Goal: Navigation & Orientation: Find specific page/section

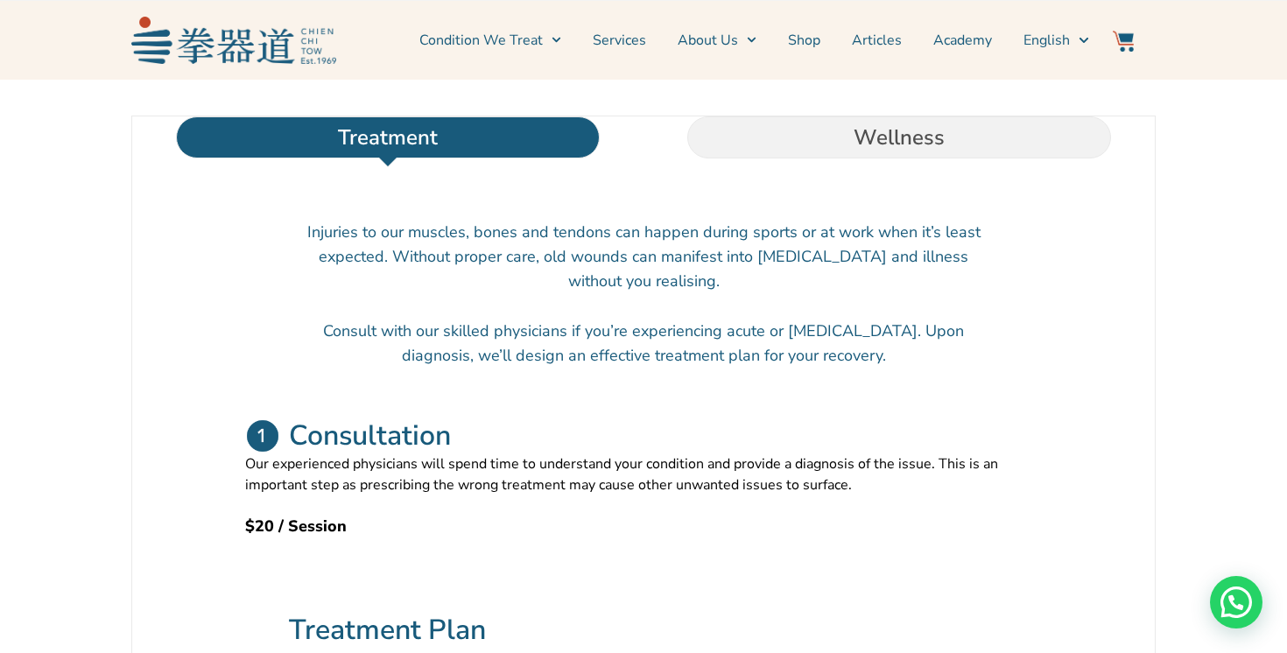
scroll to position [561, 0]
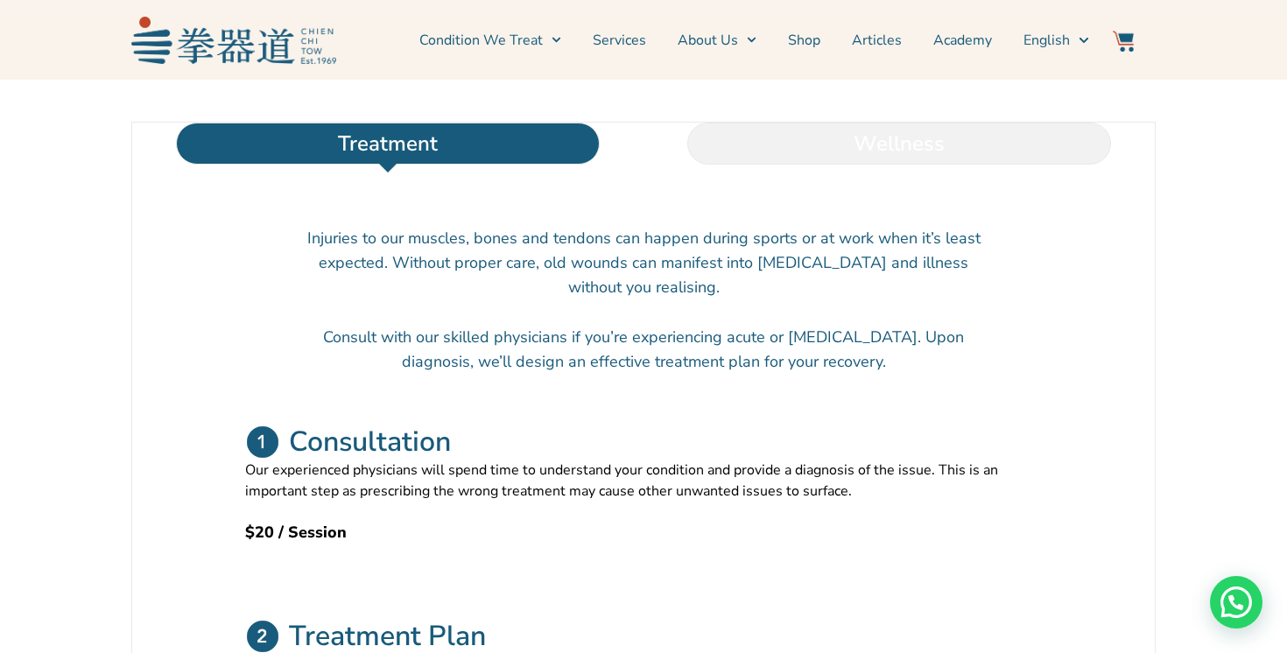
click at [807, 165] on li "Wellness" at bounding box center [899, 144] width 511 height 42
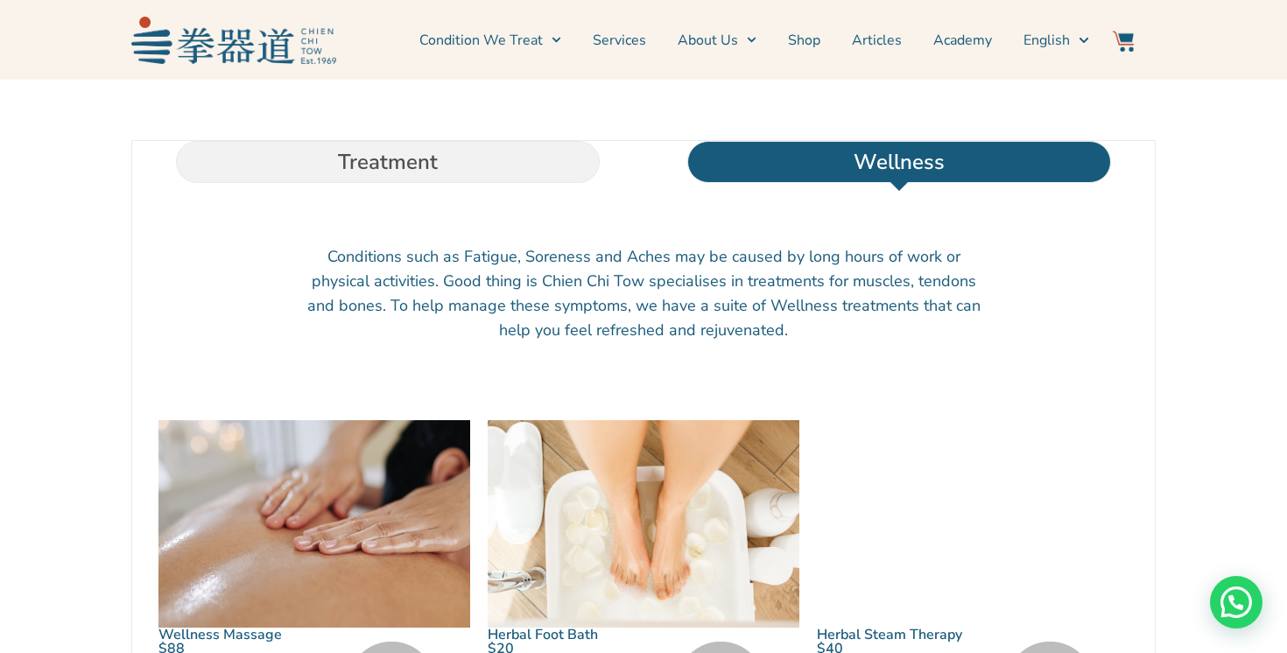
scroll to position [532, 0]
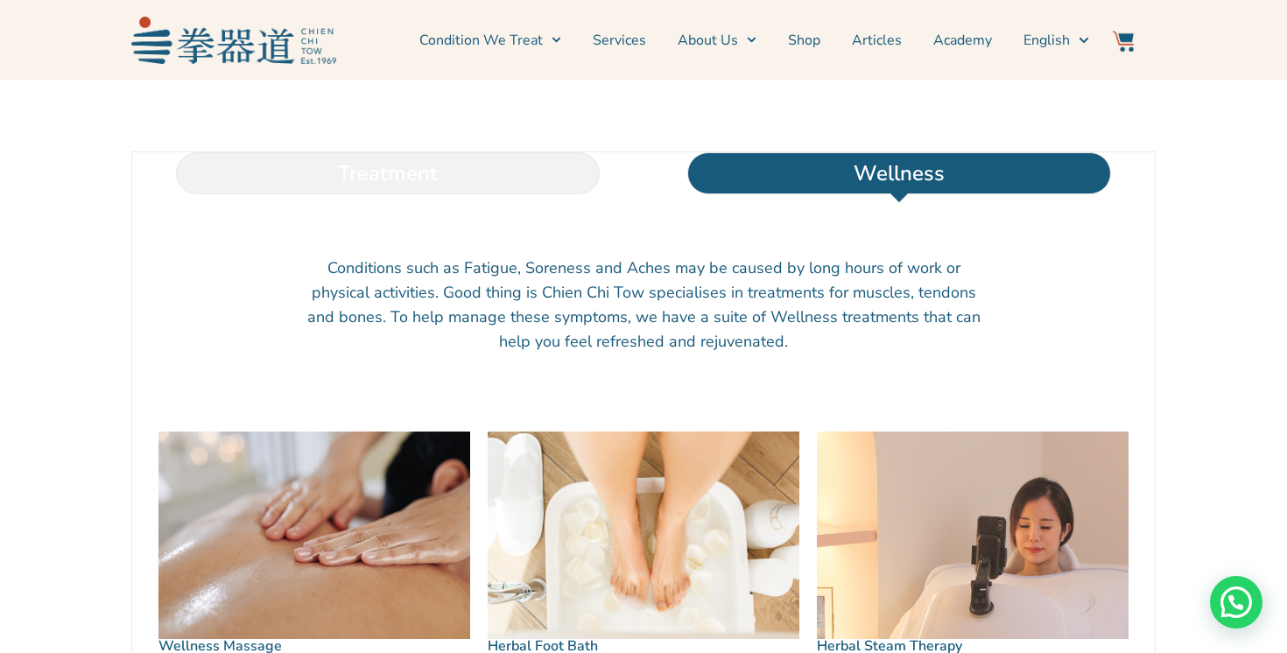
click at [419, 194] on li "Treatment" at bounding box center [387, 173] width 511 height 42
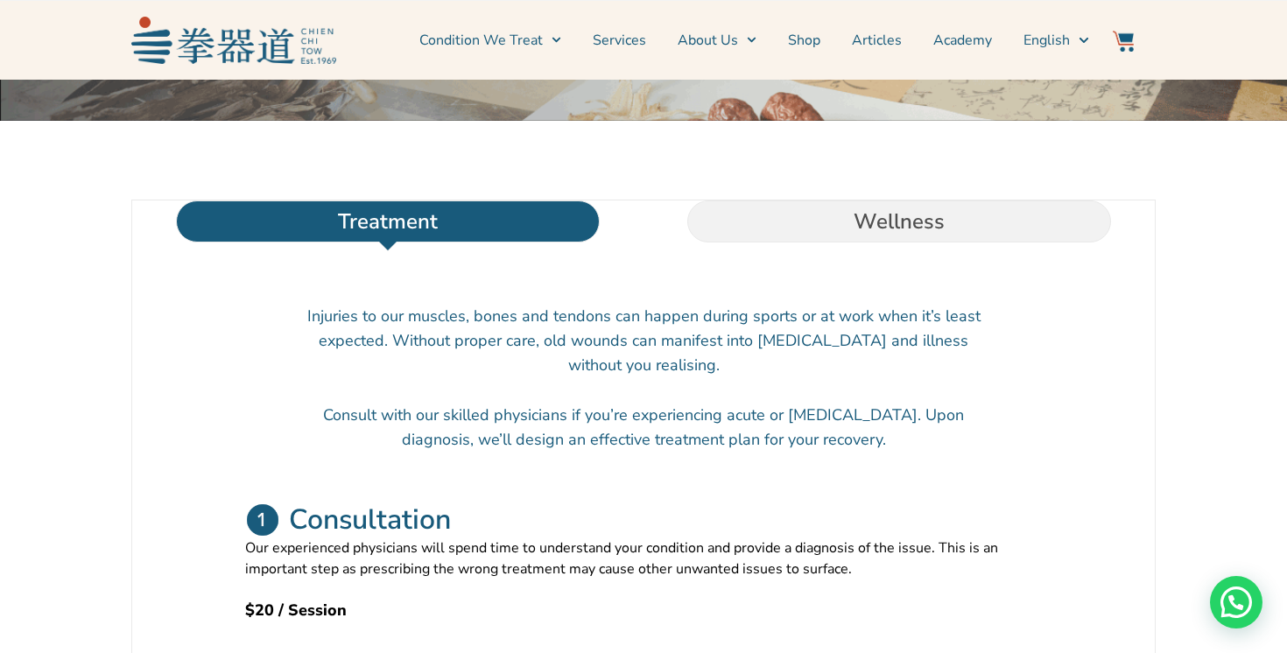
scroll to position [0, 0]
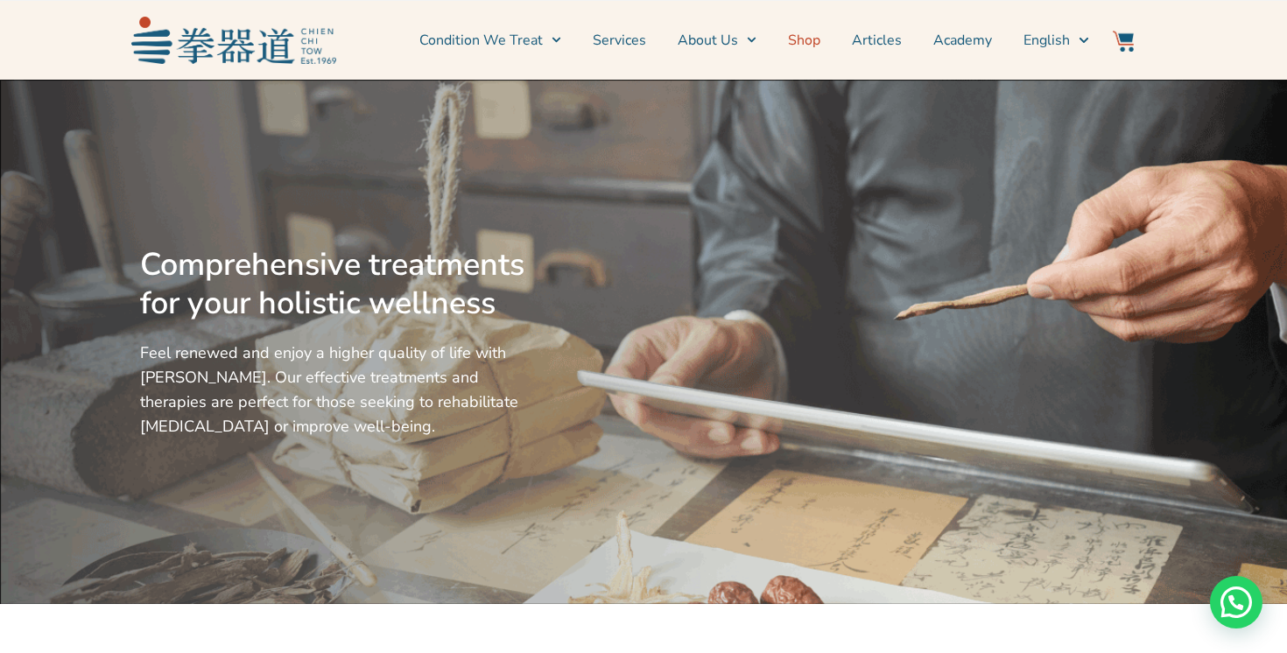
click at [806, 33] on link "Shop" at bounding box center [804, 40] width 32 height 44
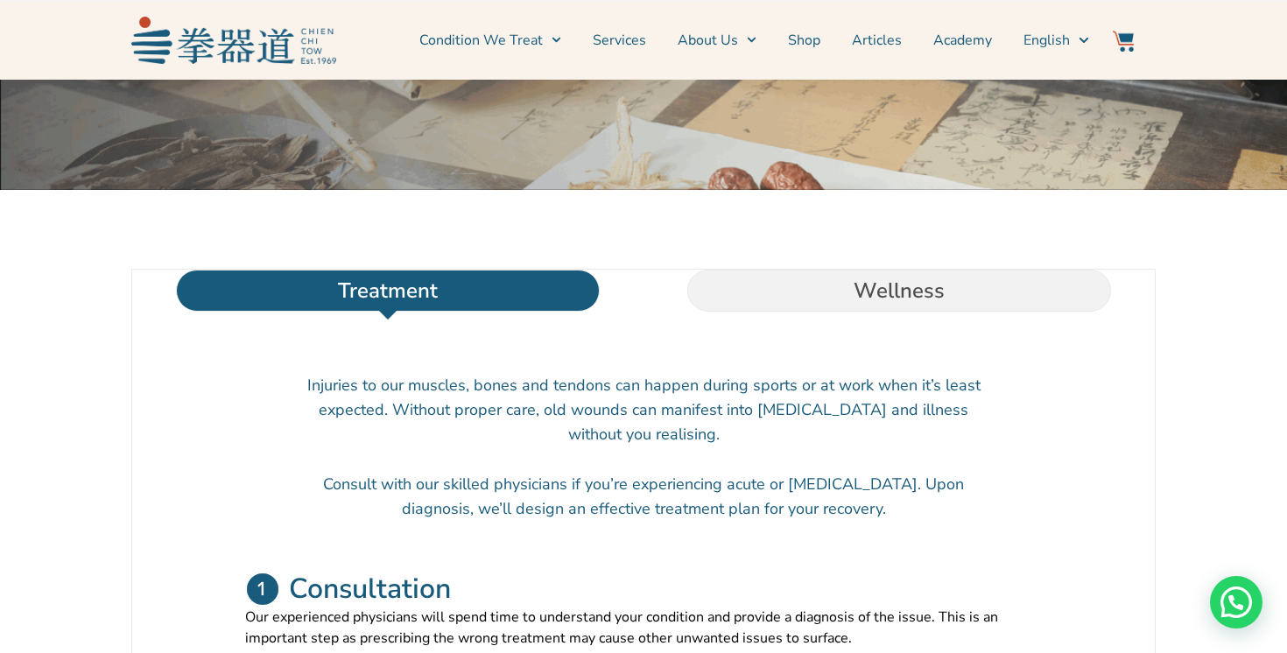
scroll to position [549, 0]
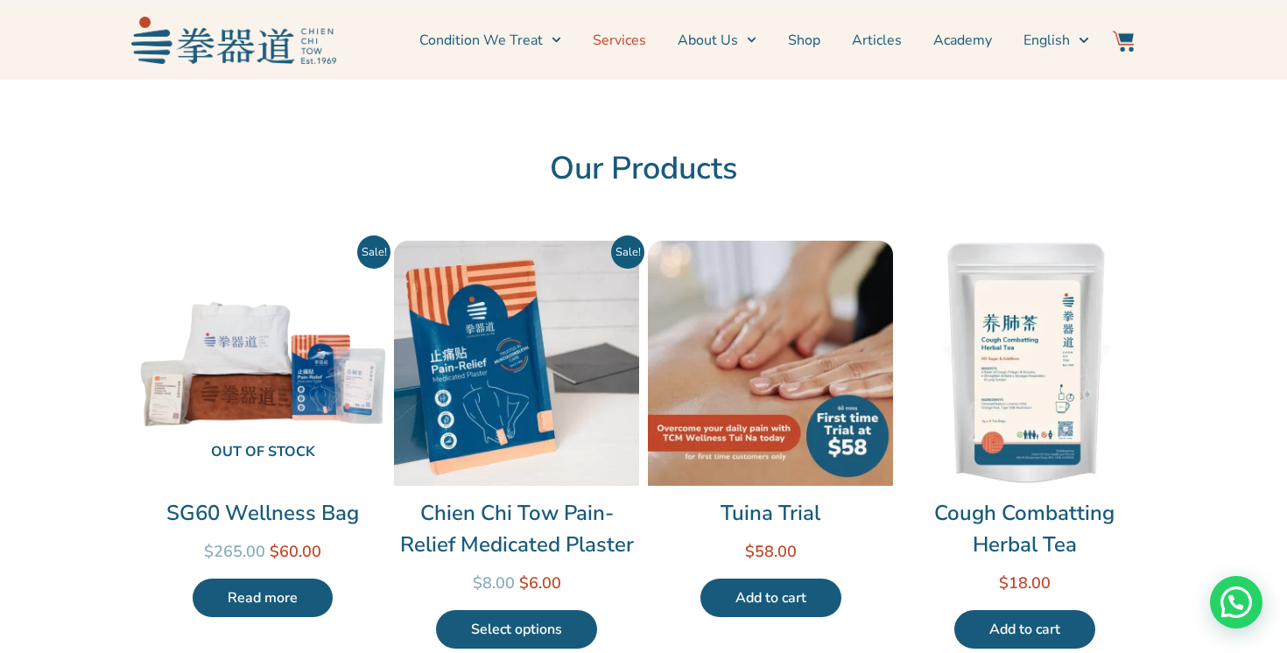
click at [632, 44] on link "Services" at bounding box center [619, 40] width 53 height 44
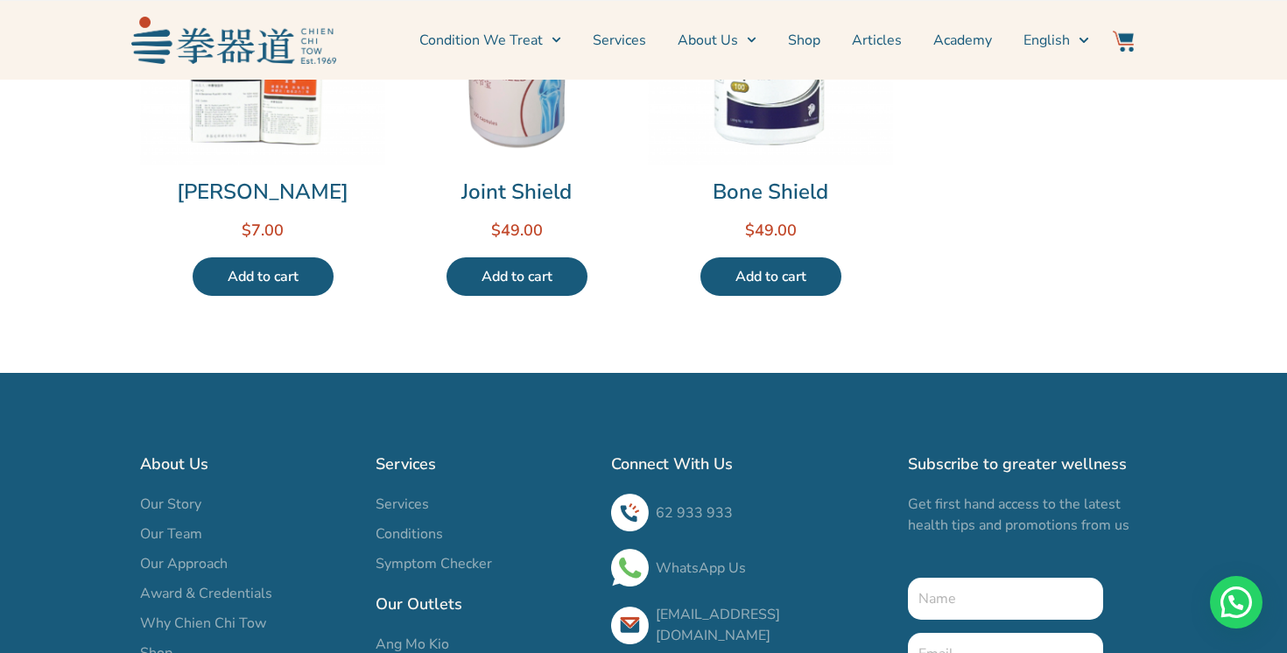
scroll to position [1446, 0]
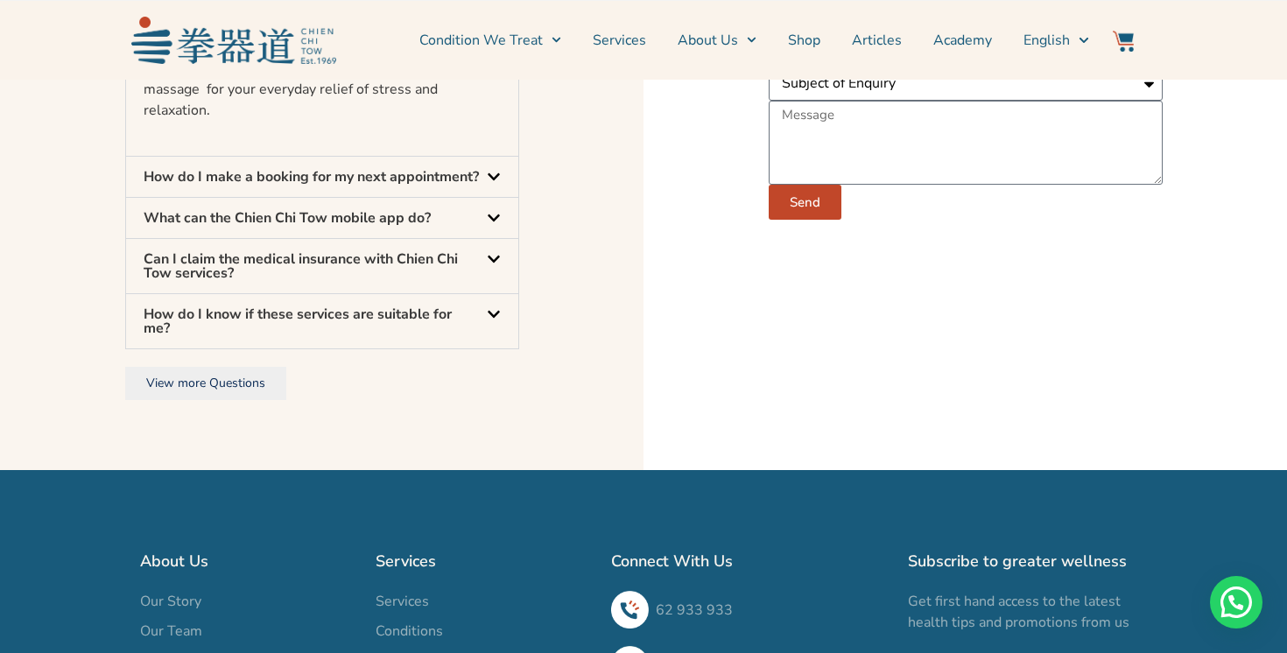
scroll to position [5624, 0]
